Goal: Transaction & Acquisition: Purchase product/service

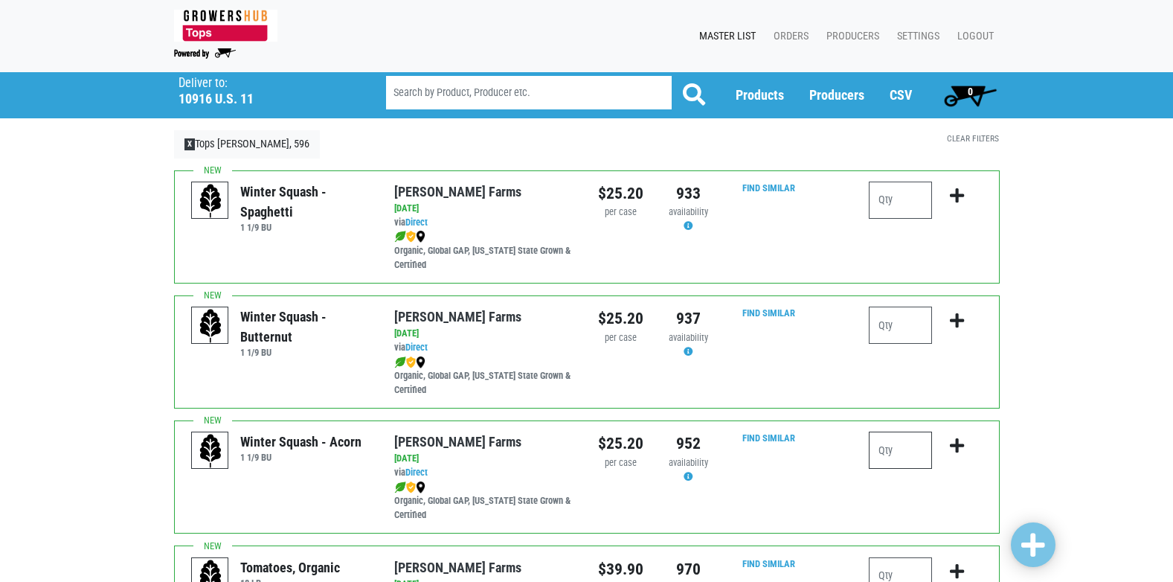
click at [901, 444] on input "number" at bounding box center [900, 450] width 63 height 37
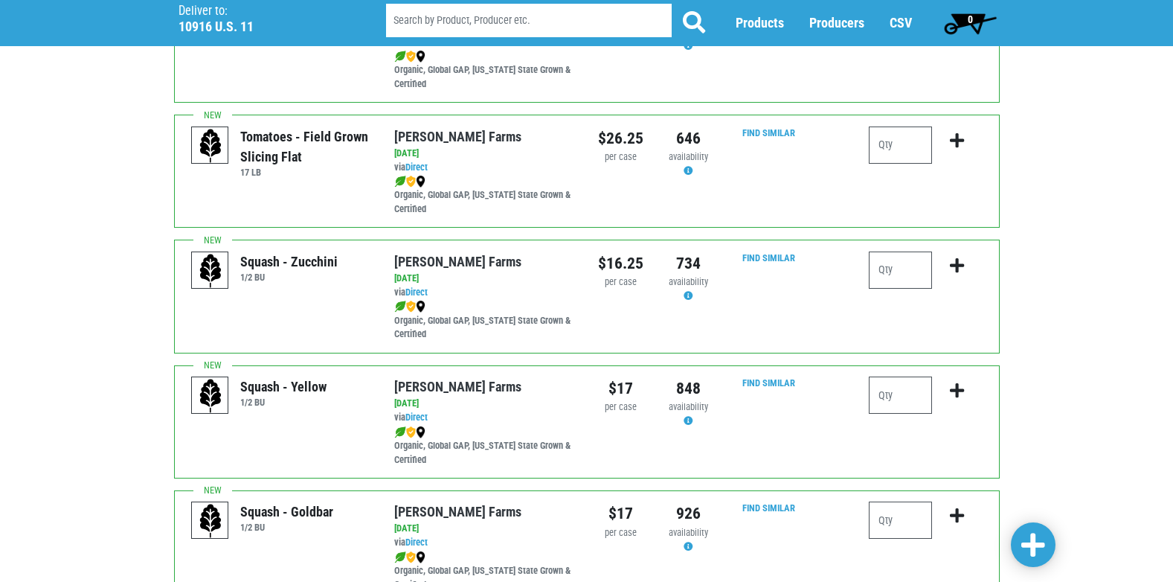
scroll to position [967, 0]
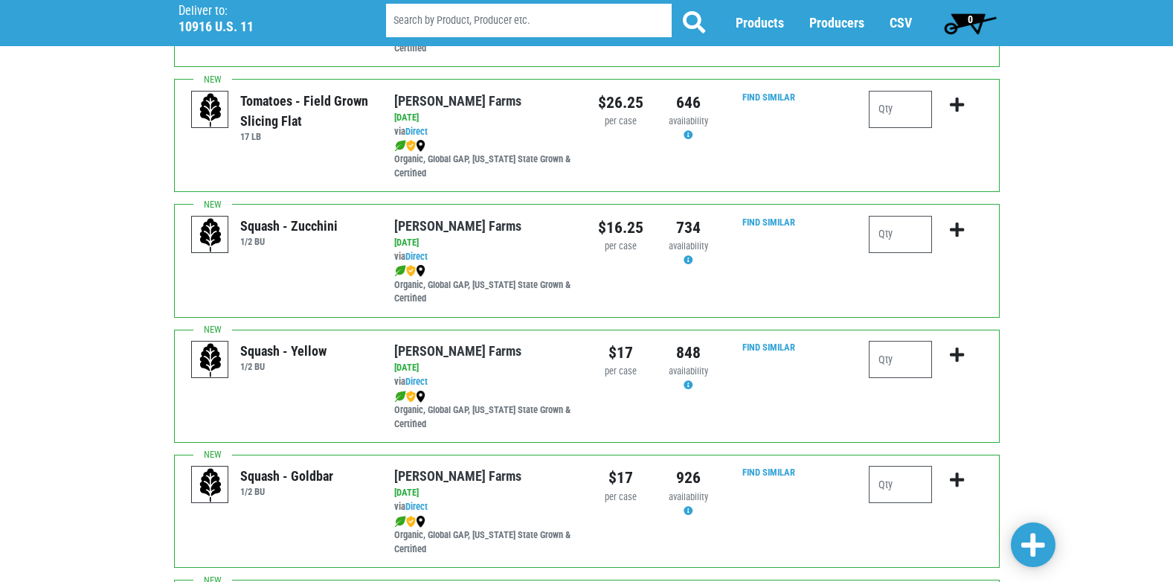
type input "1"
click at [897, 358] on input "number" at bounding box center [900, 359] width 63 height 37
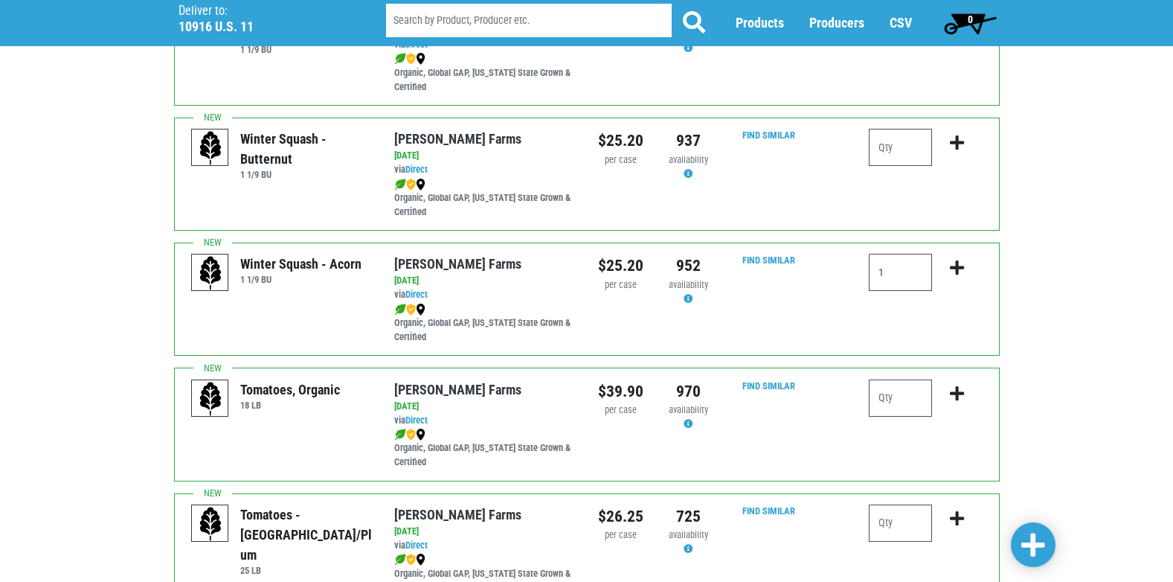
scroll to position [0, 0]
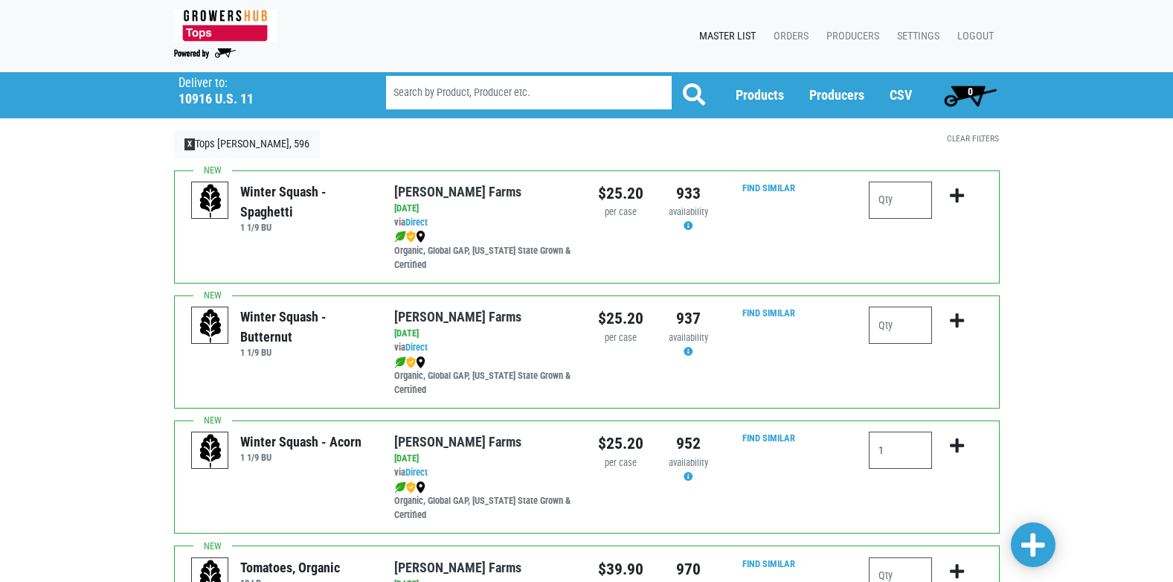
type input "1"
click at [958, 446] on icon "submit" at bounding box center [957, 446] width 14 height 16
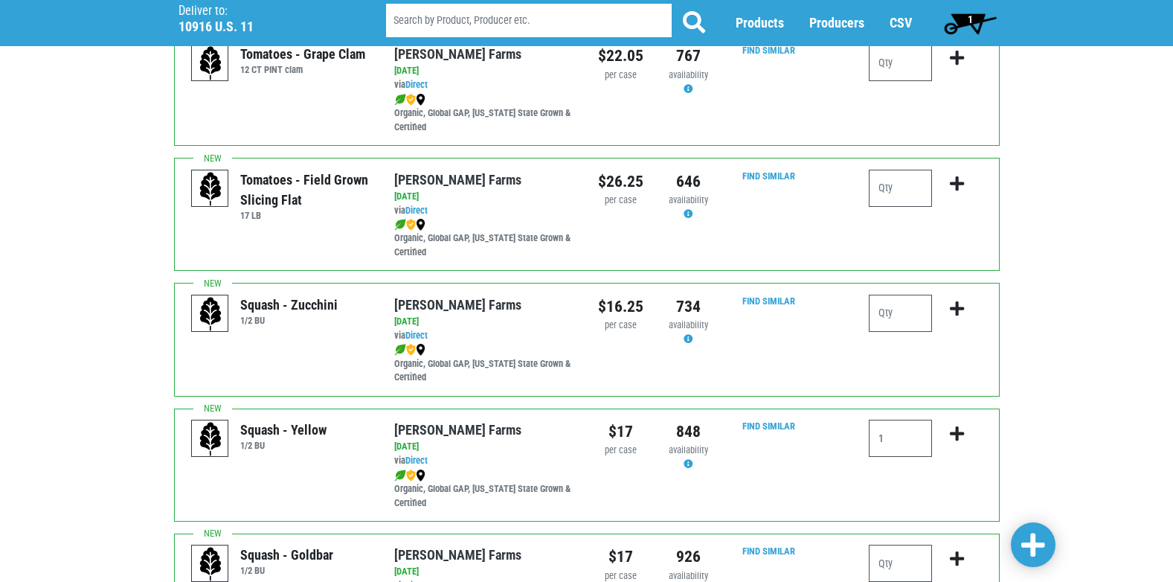
scroll to position [893, 0]
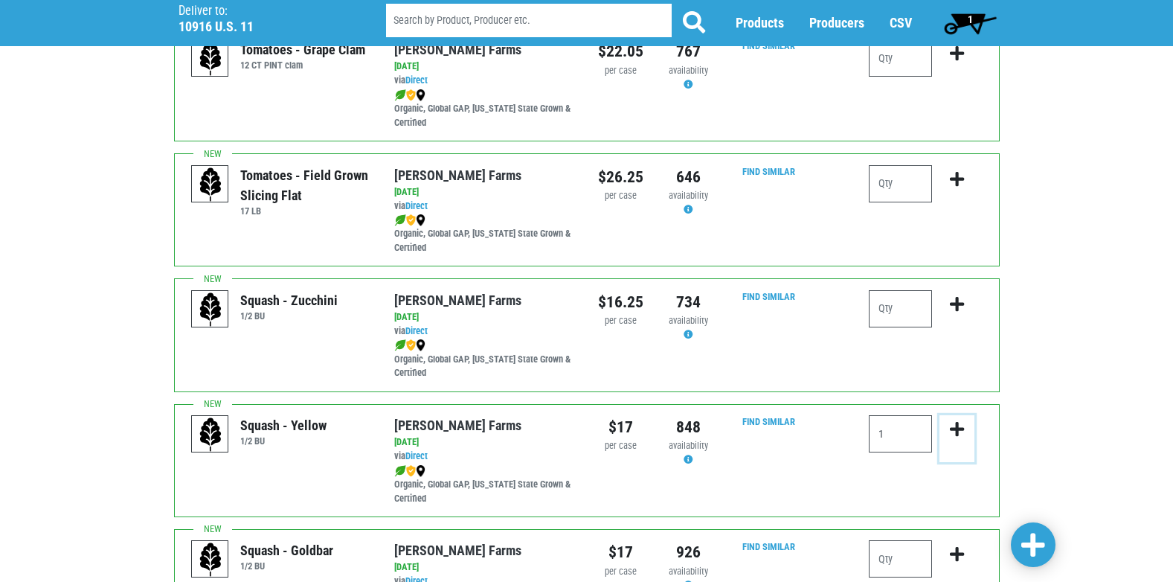
click at [958, 429] on icon "submit" at bounding box center [957, 429] width 14 height 16
click at [885, 435] on input "1" at bounding box center [900, 433] width 63 height 37
type input "1"
click at [956, 427] on icon "submit" at bounding box center [957, 429] width 14 height 16
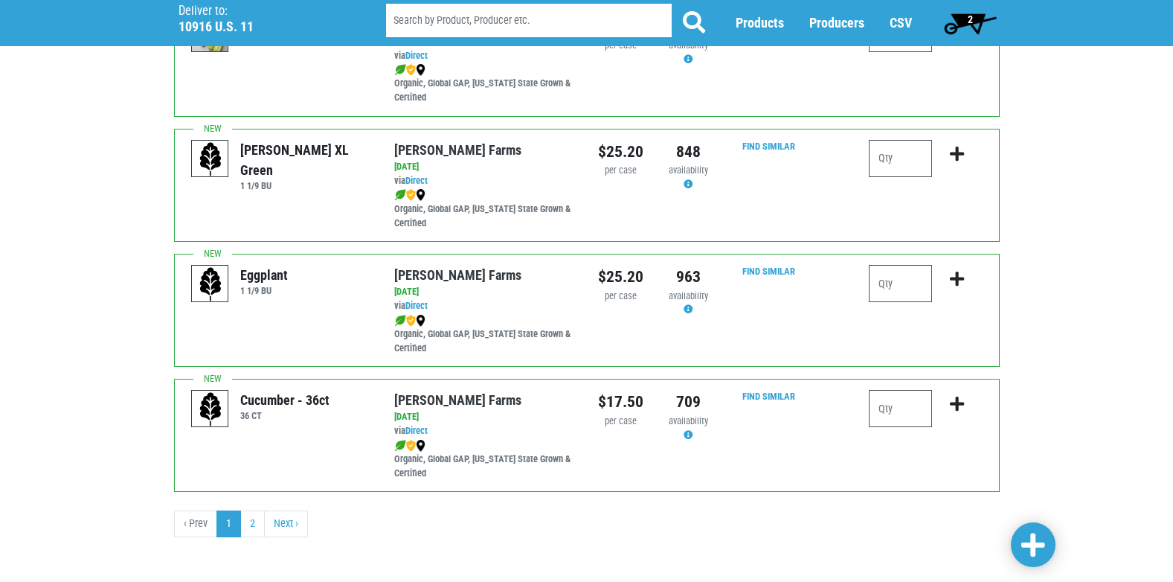
scroll to position [2174, 0]
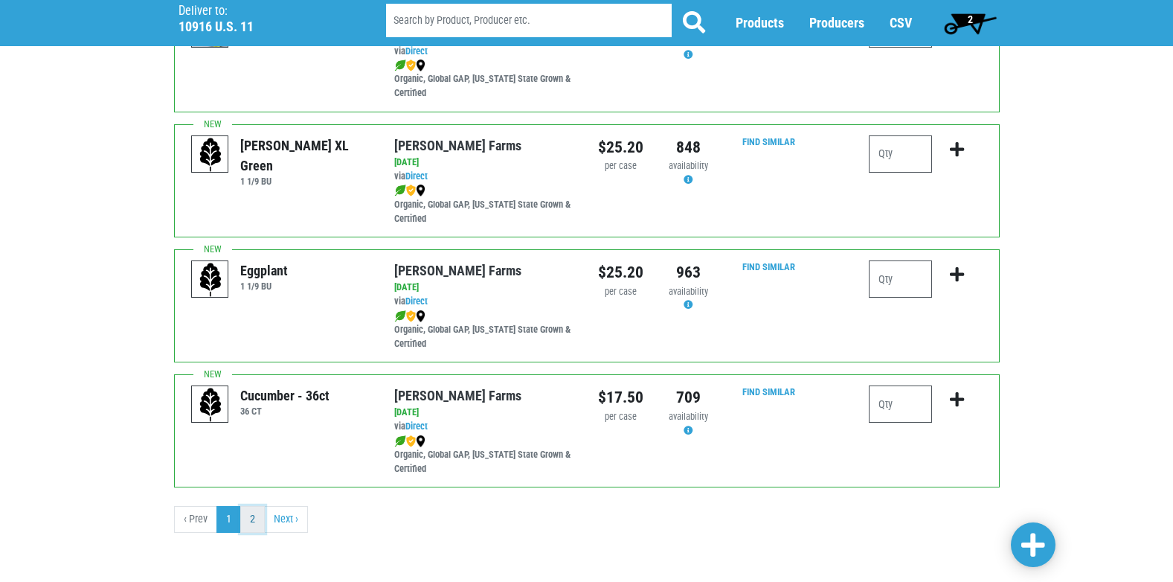
click at [254, 522] on link "2" at bounding box center [252, 519] width 25 height 27
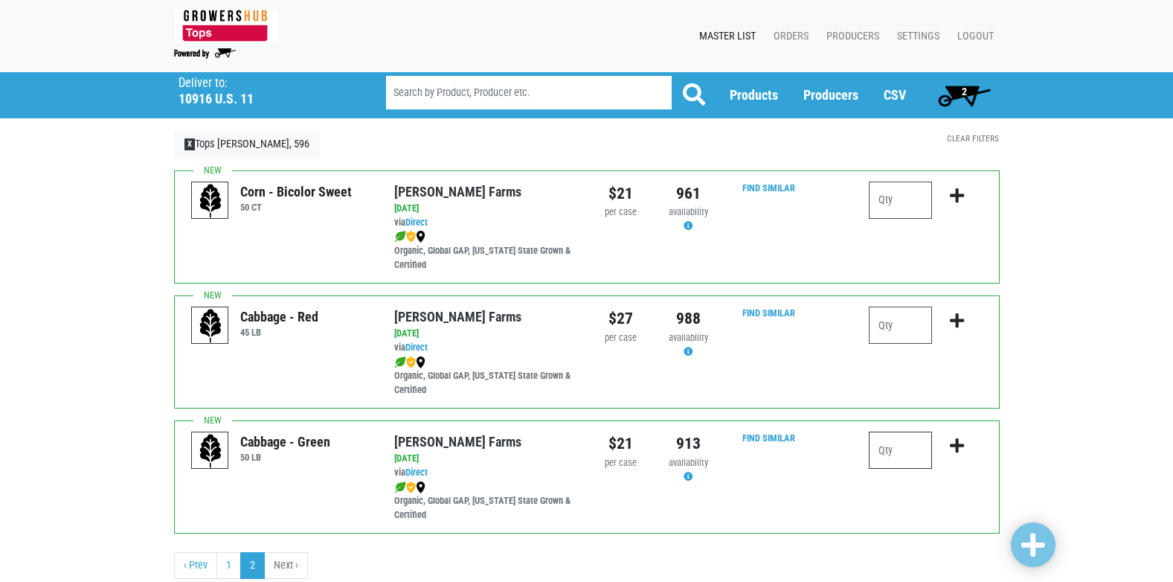
click at [894, 449] on input "number" at bounding box center [900, 450] width 63 height 37
type input "1"
click at [957, 445] on icon "submit" at bounding box center [957, 446] width 14 height 16
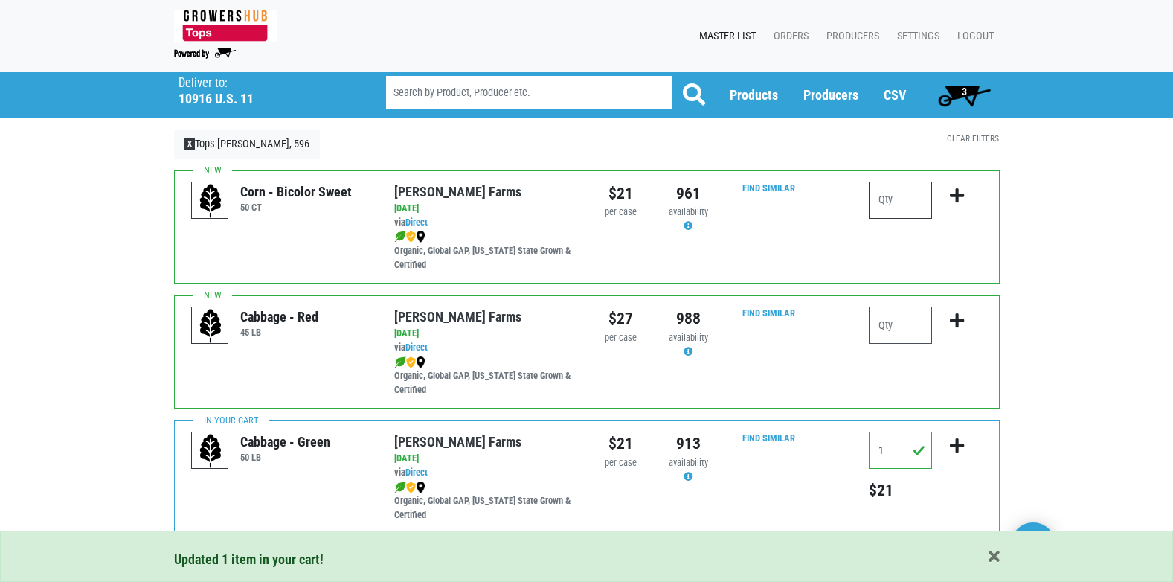
click at [892, 208] on input "number" at bounding box center [900, 200] width 63 height 37
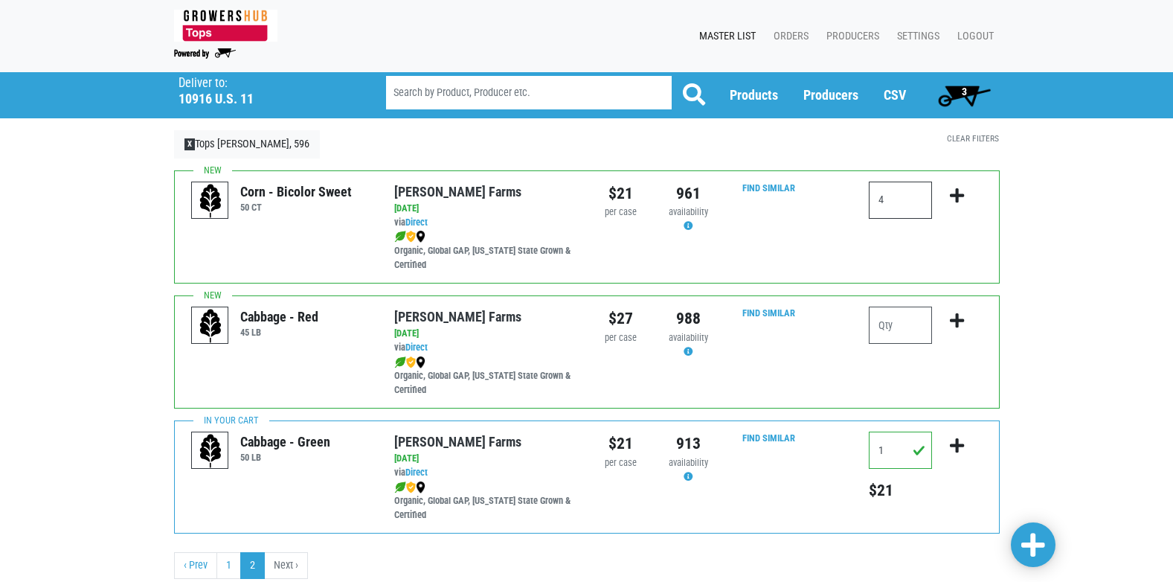
type input "4"
click at [957, 193] on icon "submit" at bounding box center [957, 196] width 14 height 16
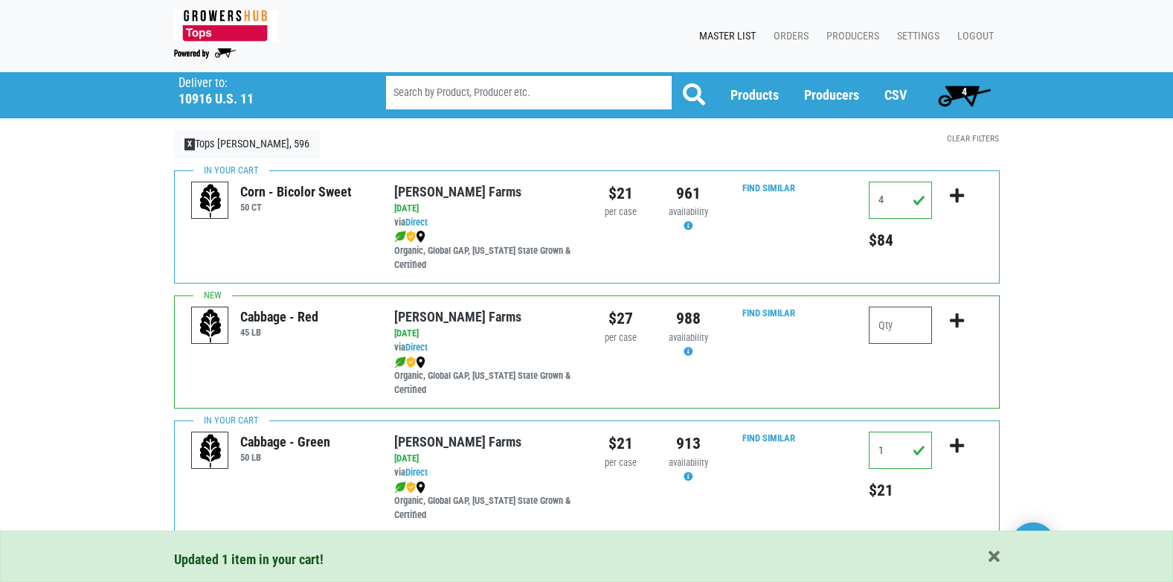
click at [964, 94] on span "4" at bounding box center [964, 92] width 5 height 12
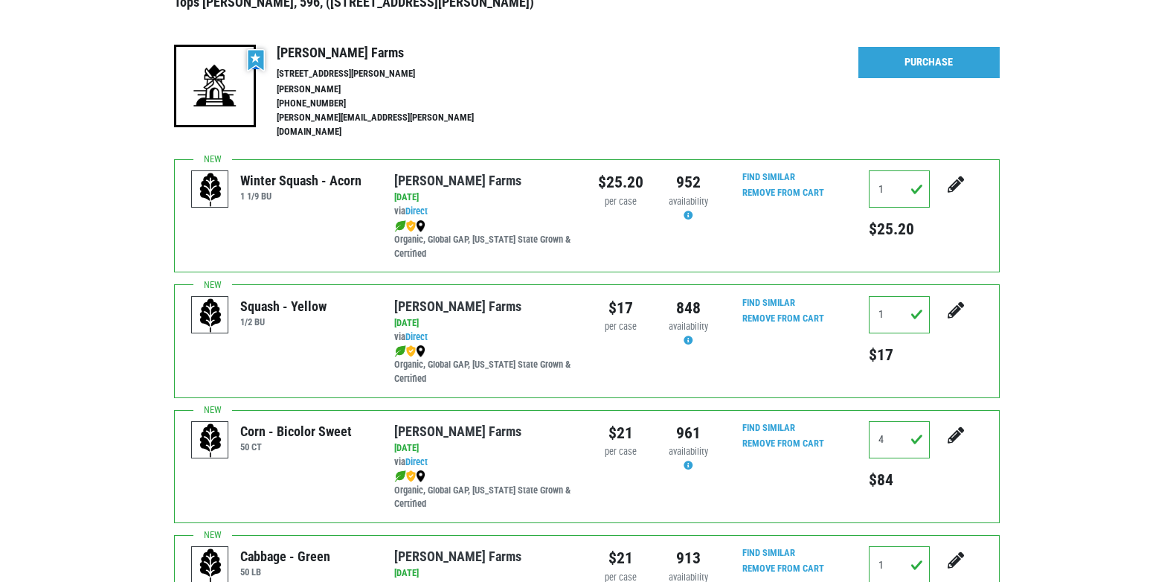
scroll to position [148, 0]
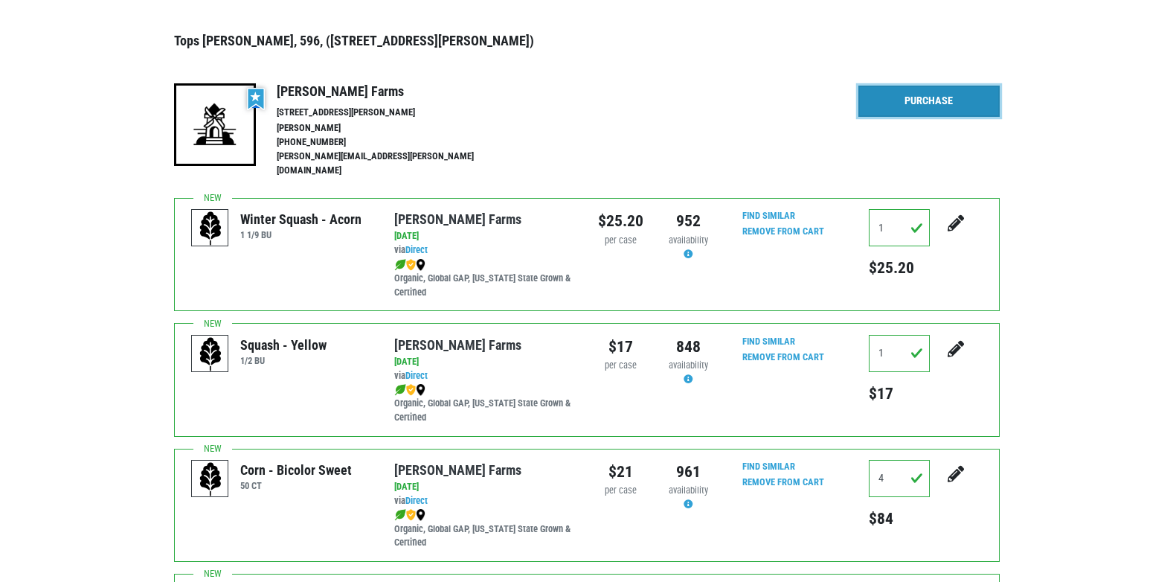
click at [900, 103] on link "Purchase" at bounding box center [929, 101] width 141 height 31
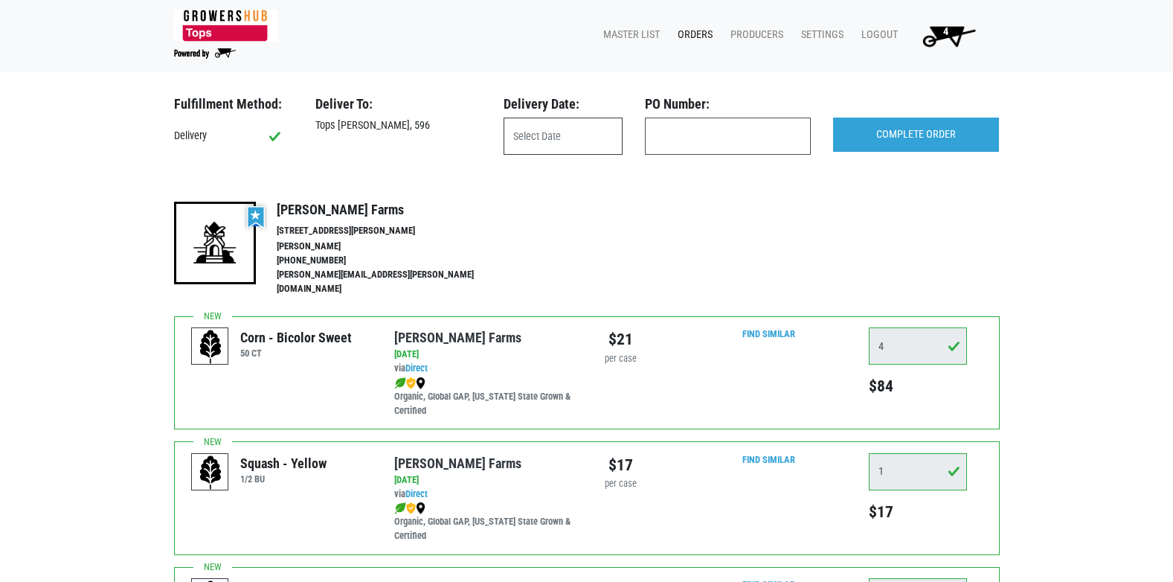
click at [551, 132] on input "text" at bounding box center [563, 136] width 119 height 37
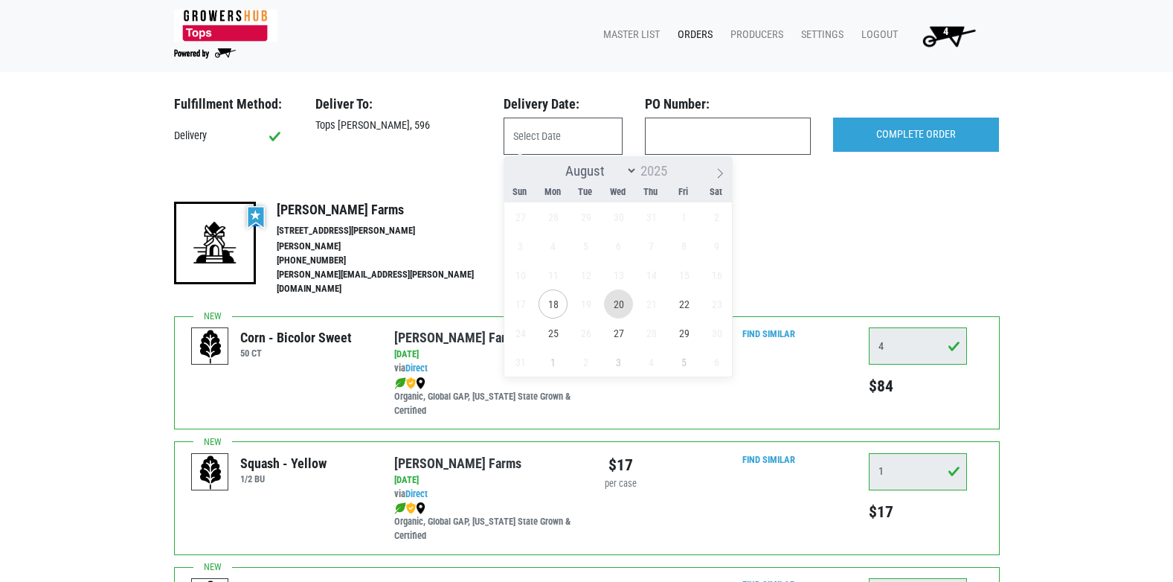
click at [618, 308] on span "20" at bounding box center [618, 303] width 29 height 29
type input "2025-08-20"
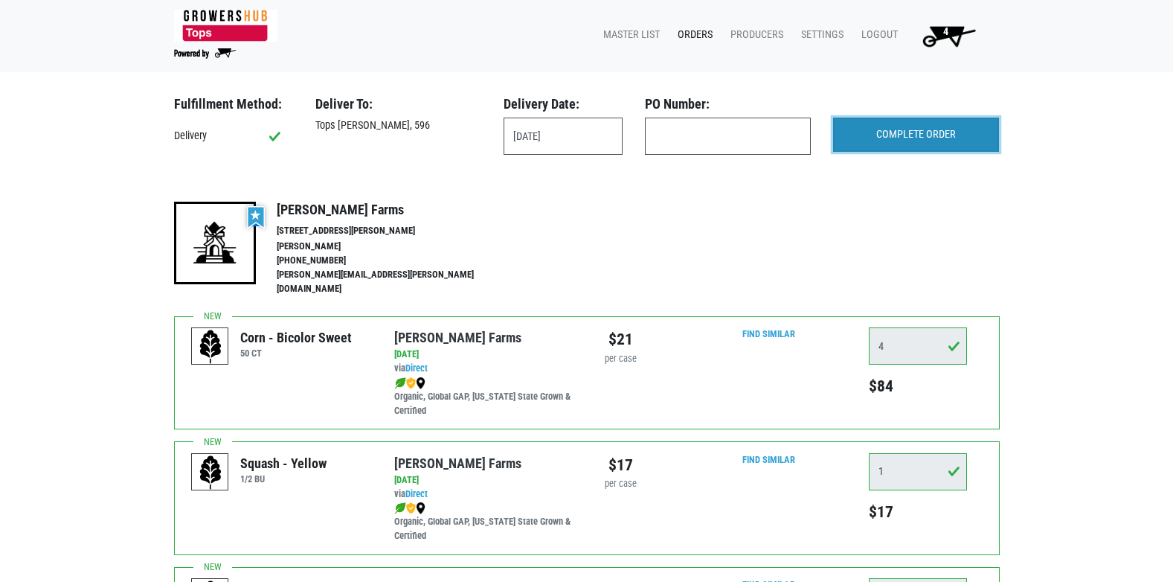
click at [909, 141] on input "COMPLETE ORDER" at bounding box center [916, 135] width 166 height 34
